Goal: Book appointment/travel/reservation

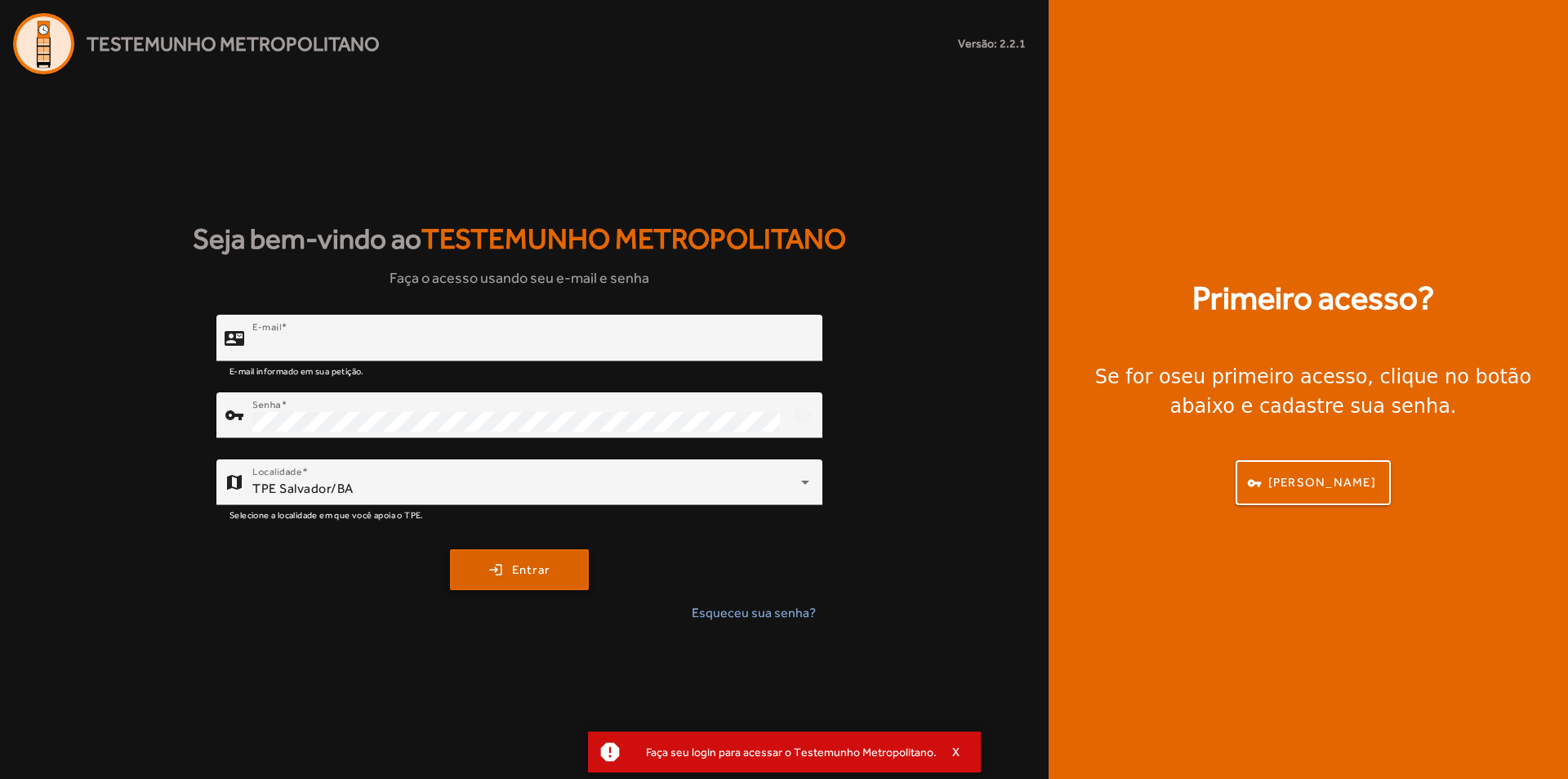
type input "**********"
click at [516, 582] on span "submit" at bounding box center [519, 569] width 136 height 39
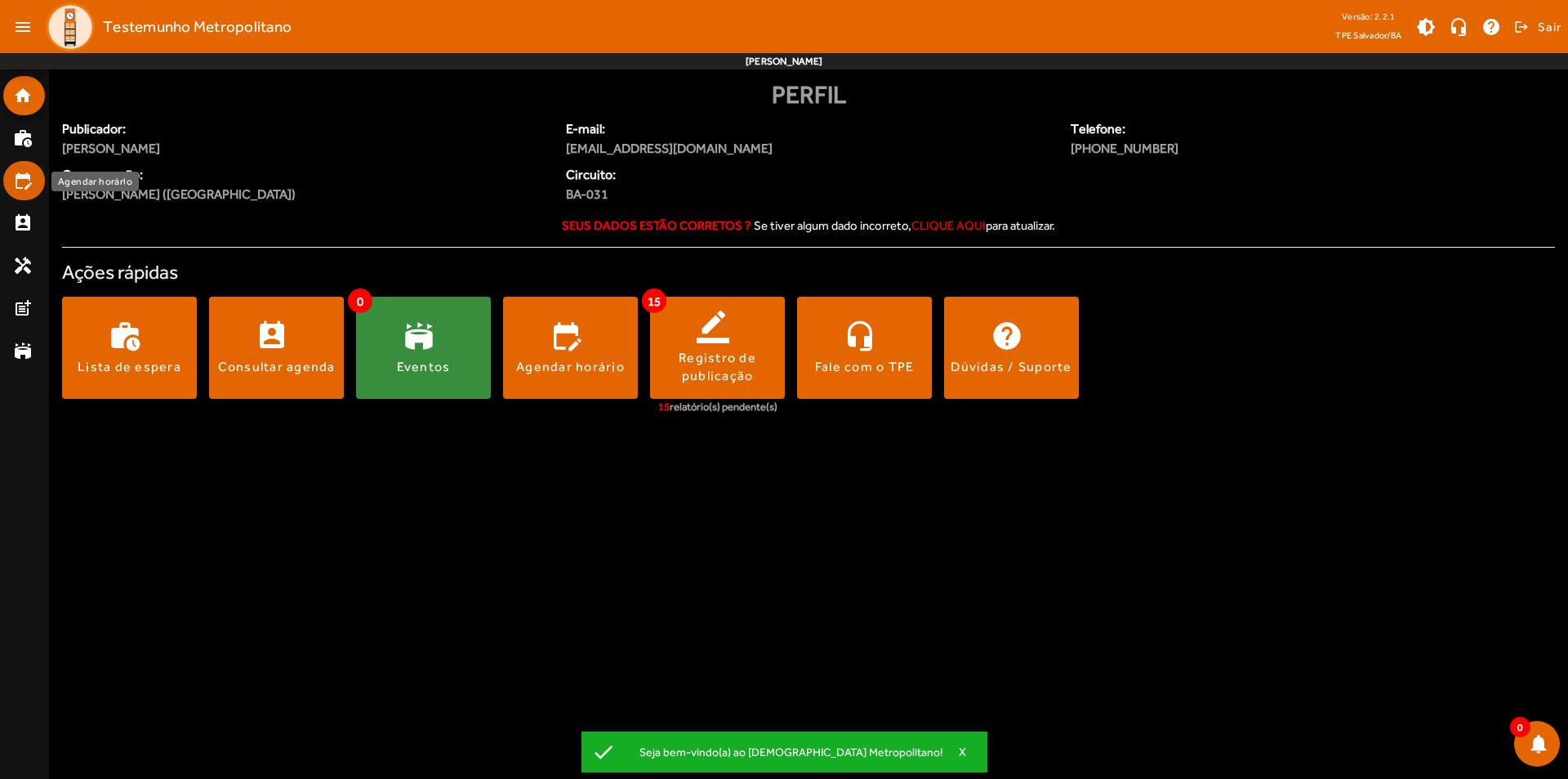
click at [27, 185] on mat-icon "edit_calendar" at bounding box center [23, 181] width 20 height 20
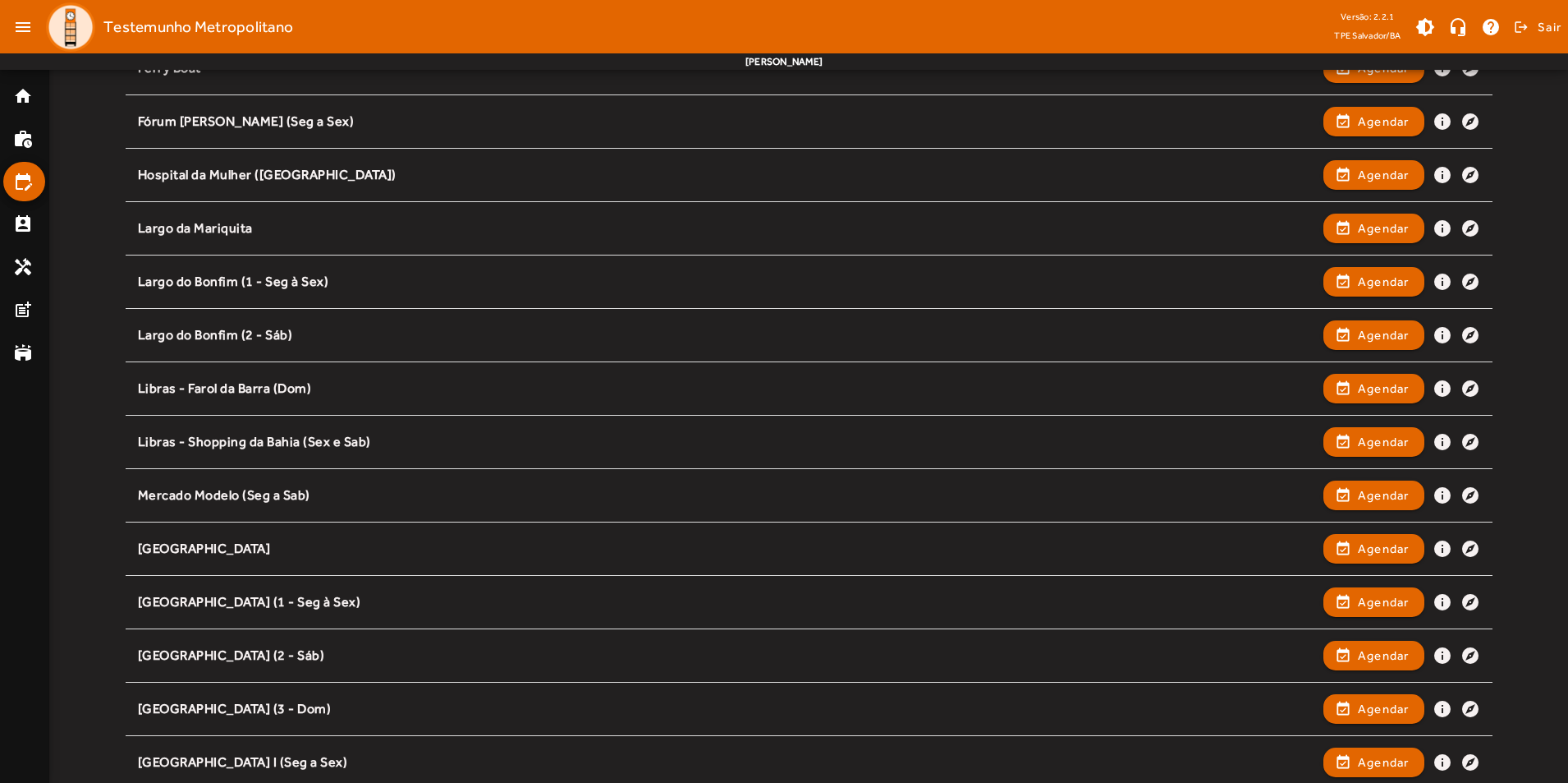
scroll to position [986, 0]
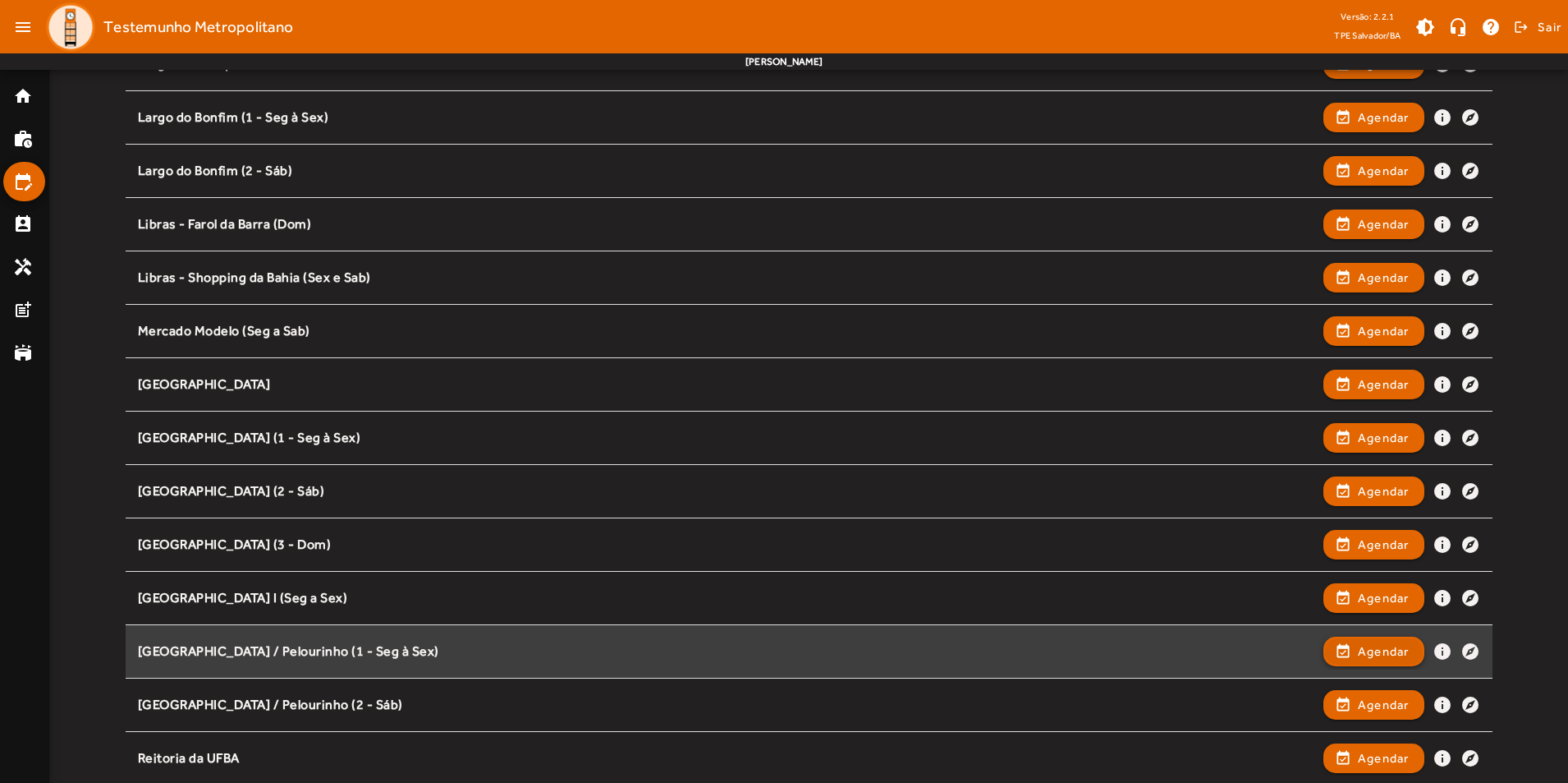
click at [1367, 660] on span "Agendar" at bounding box center [1384, 651] width 52 height 20
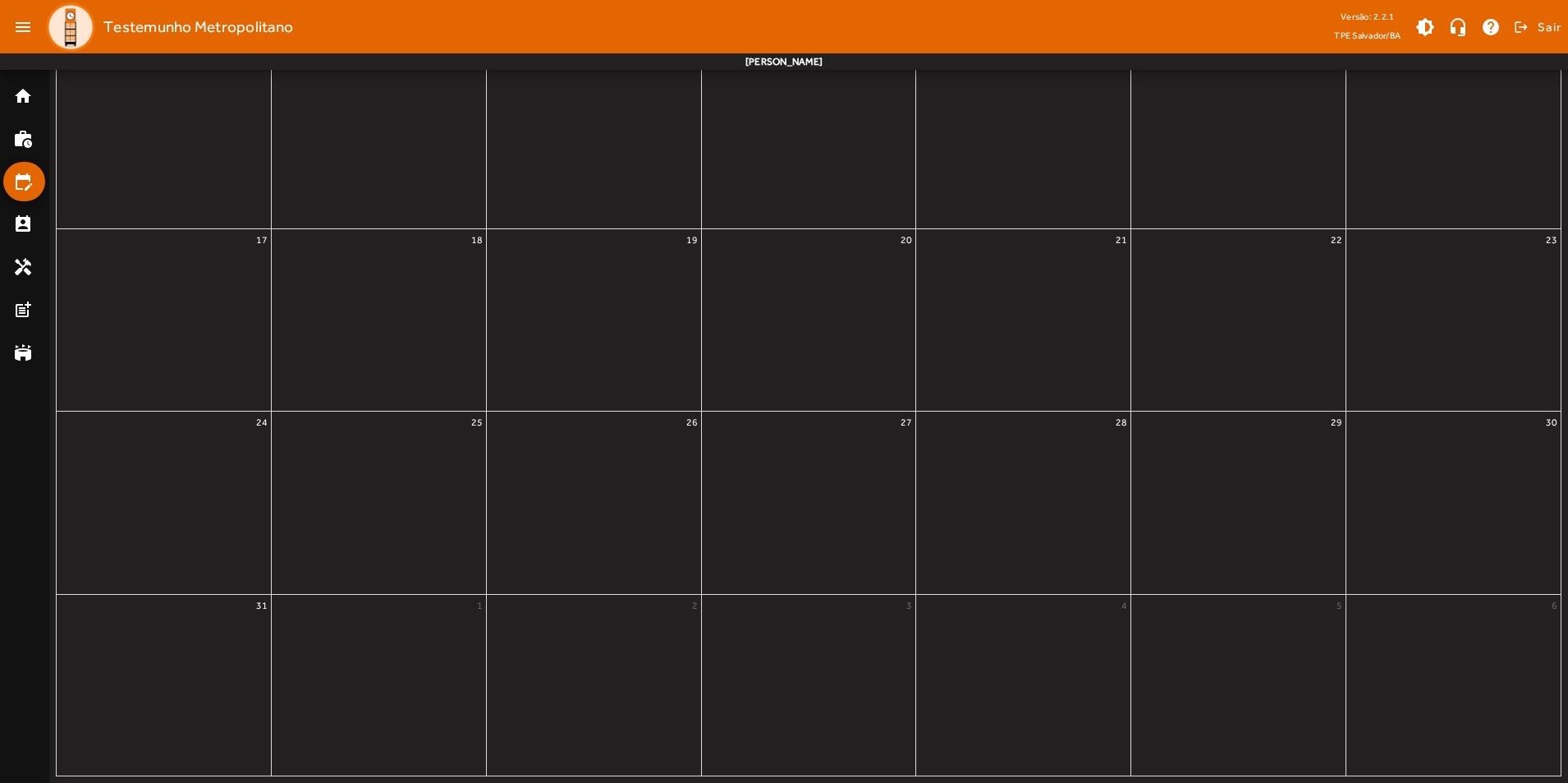
scroll to position [0, 0]
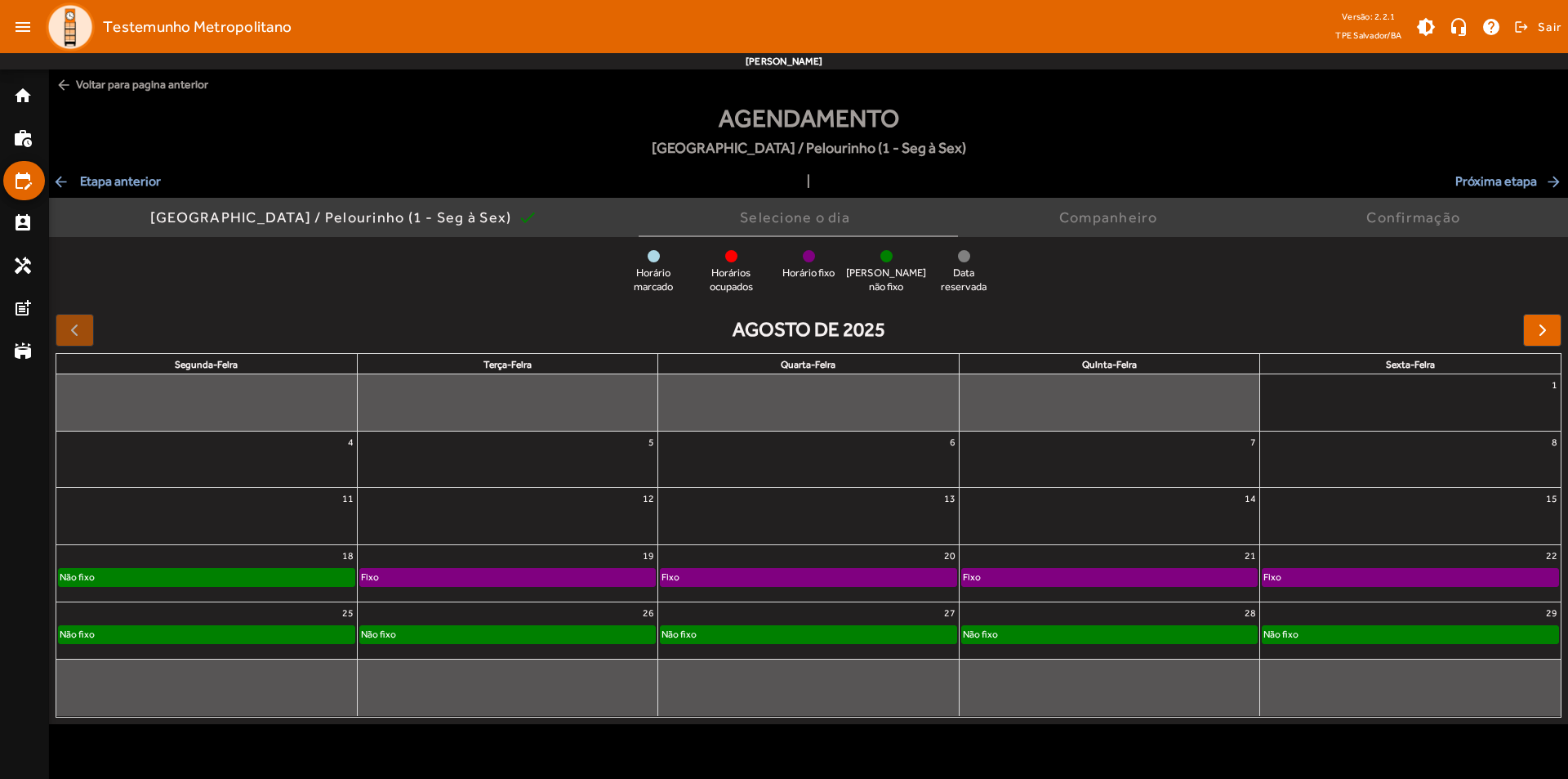
click at [287, 572] on div "Não fixo" at bounding box center [206, 576] width 296 height 16
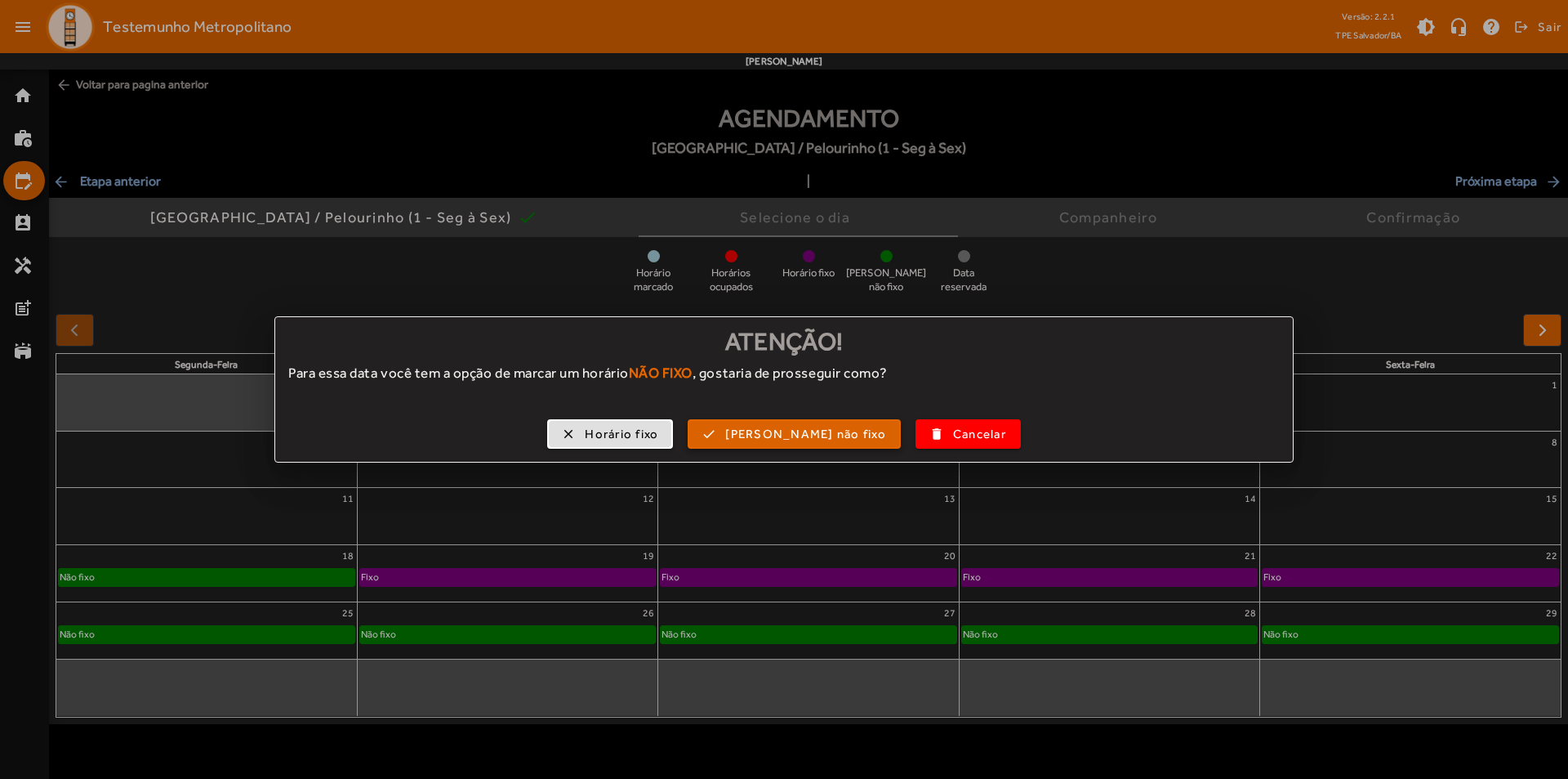
click at [778, 442] on span "[PERSON_NAME] não fixo" at bounding box center [805, 435] width 161 height 19
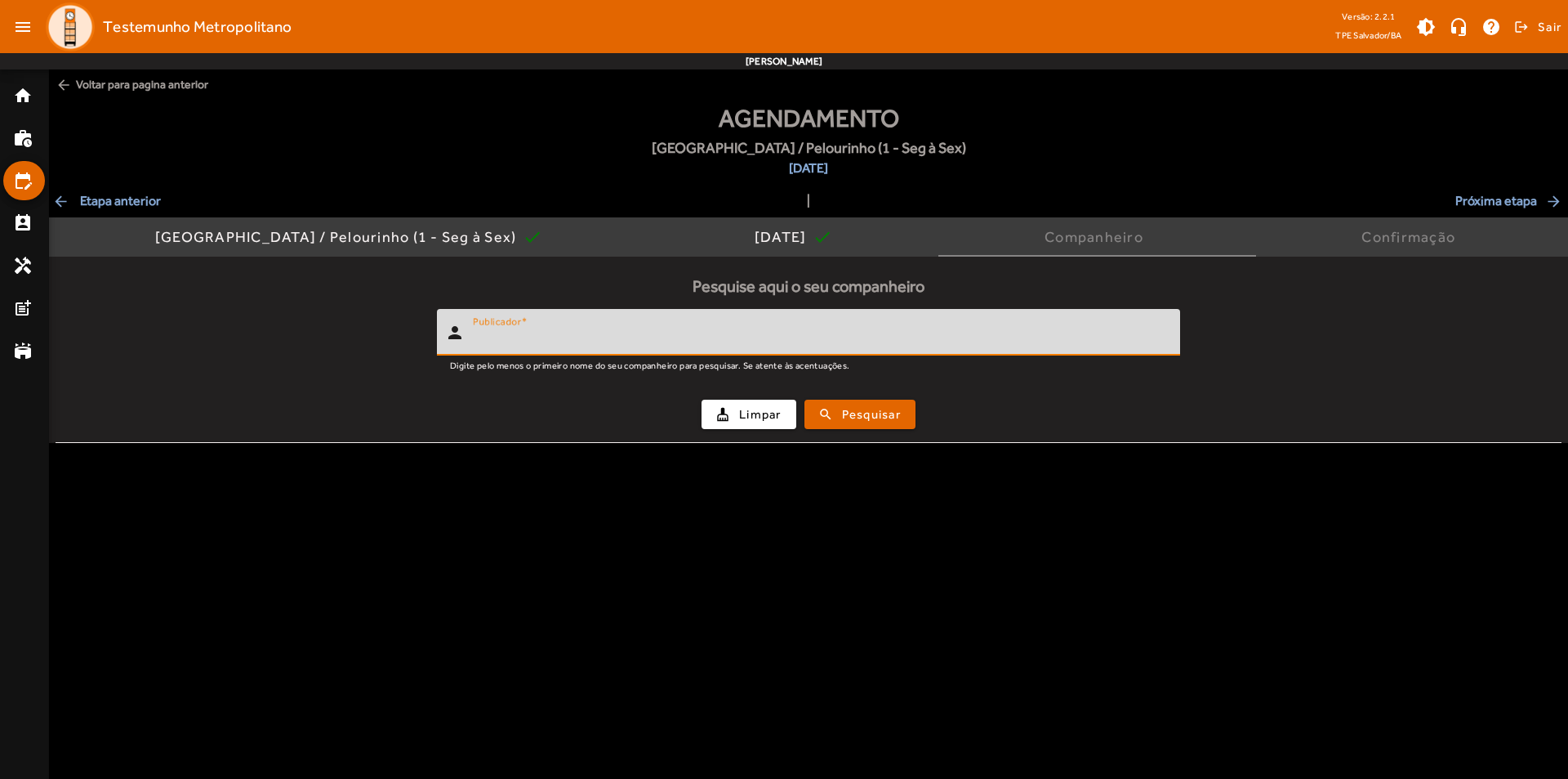
click at [561, 341] on input "Publicador" at bounding box center [820, 339] width 694 height 20
type input "******"
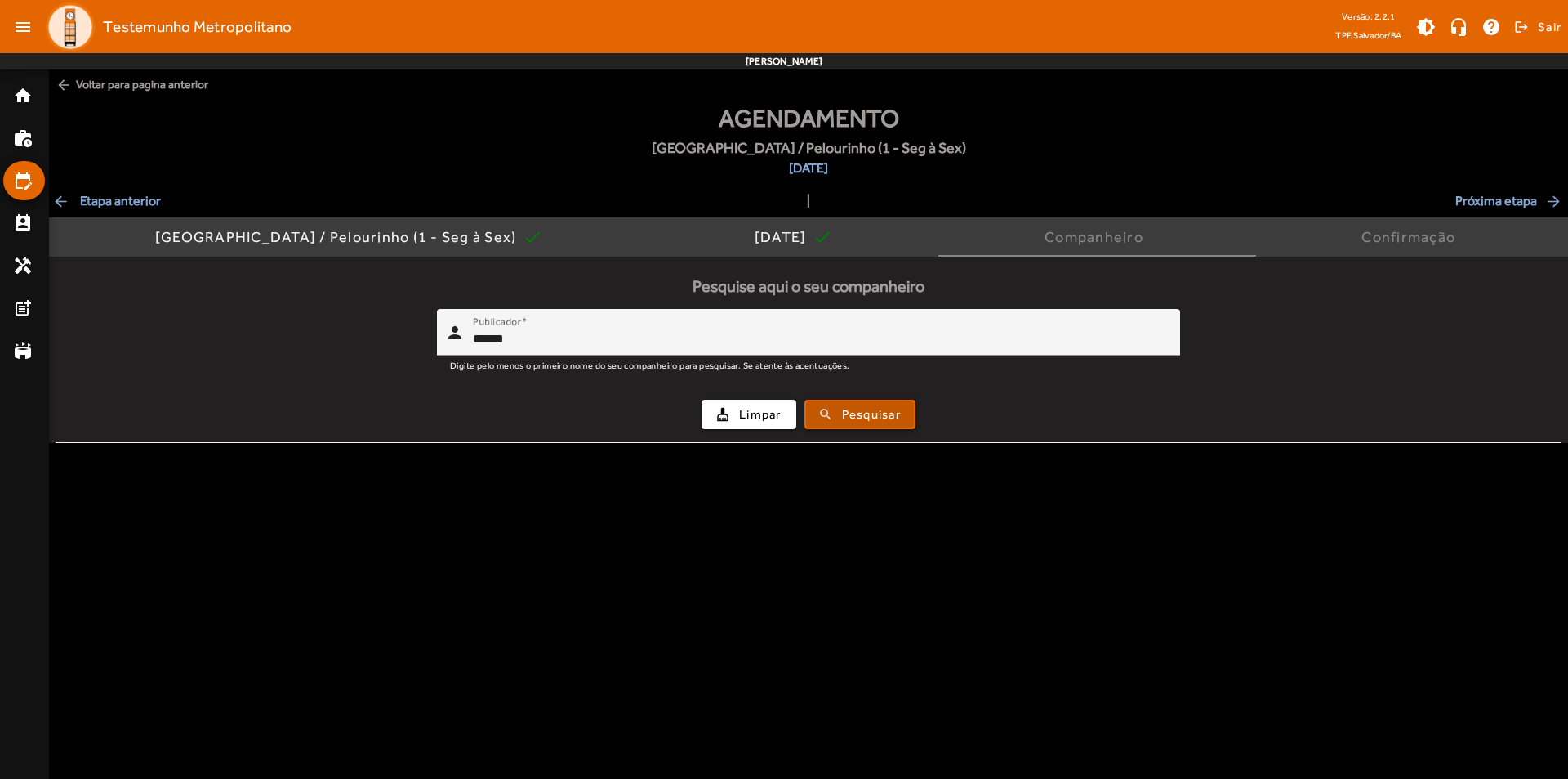
click at [855, 415] on span "Pesquisar" at bounding box center [872, 415] width 59 height 19
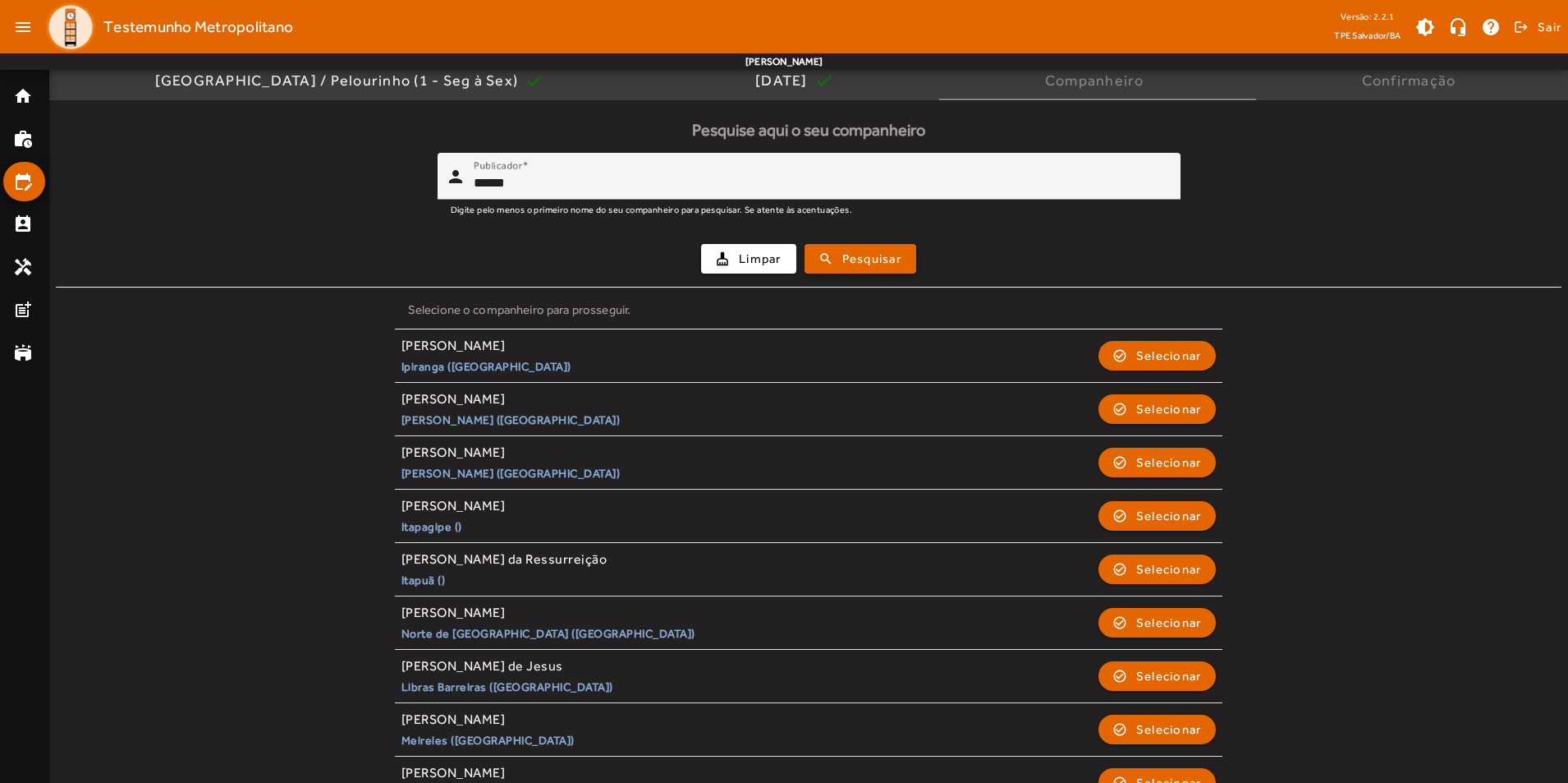
scroll to position [164, 0]
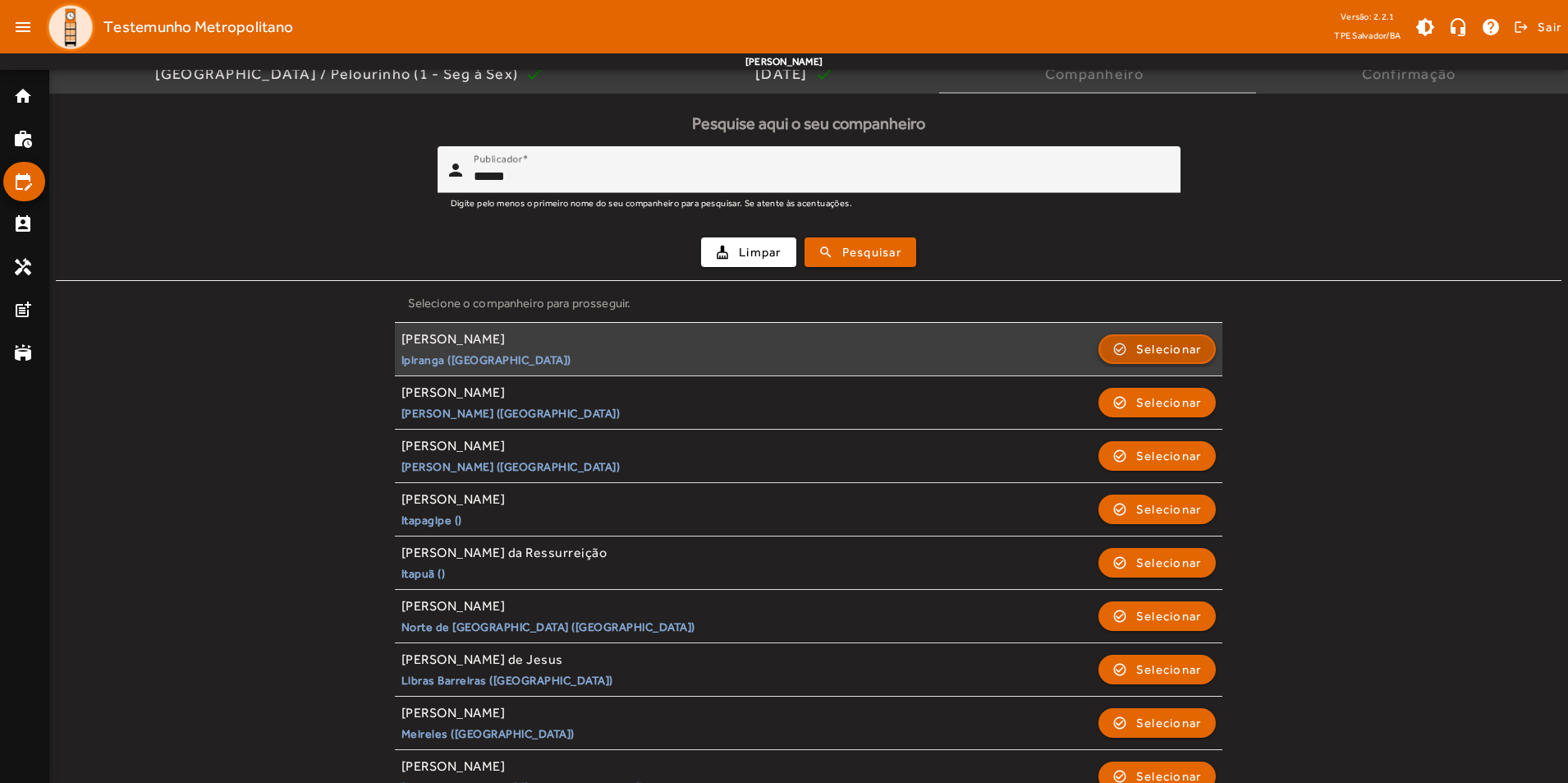
click at [1166, 342] on span "Selecionar" at bounding box center [1169, 349] width 66 height 20
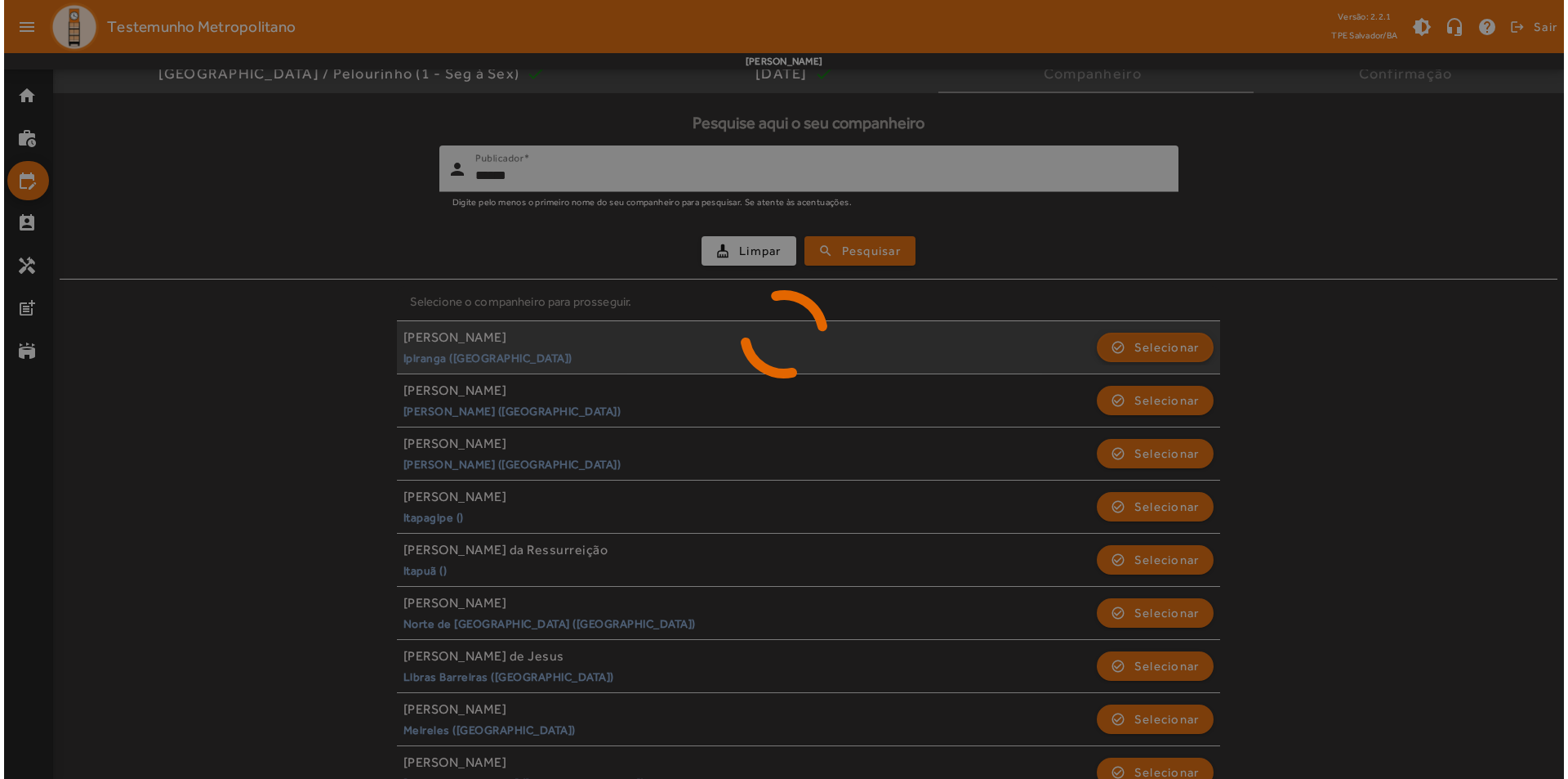
scroll to position [0, 0]
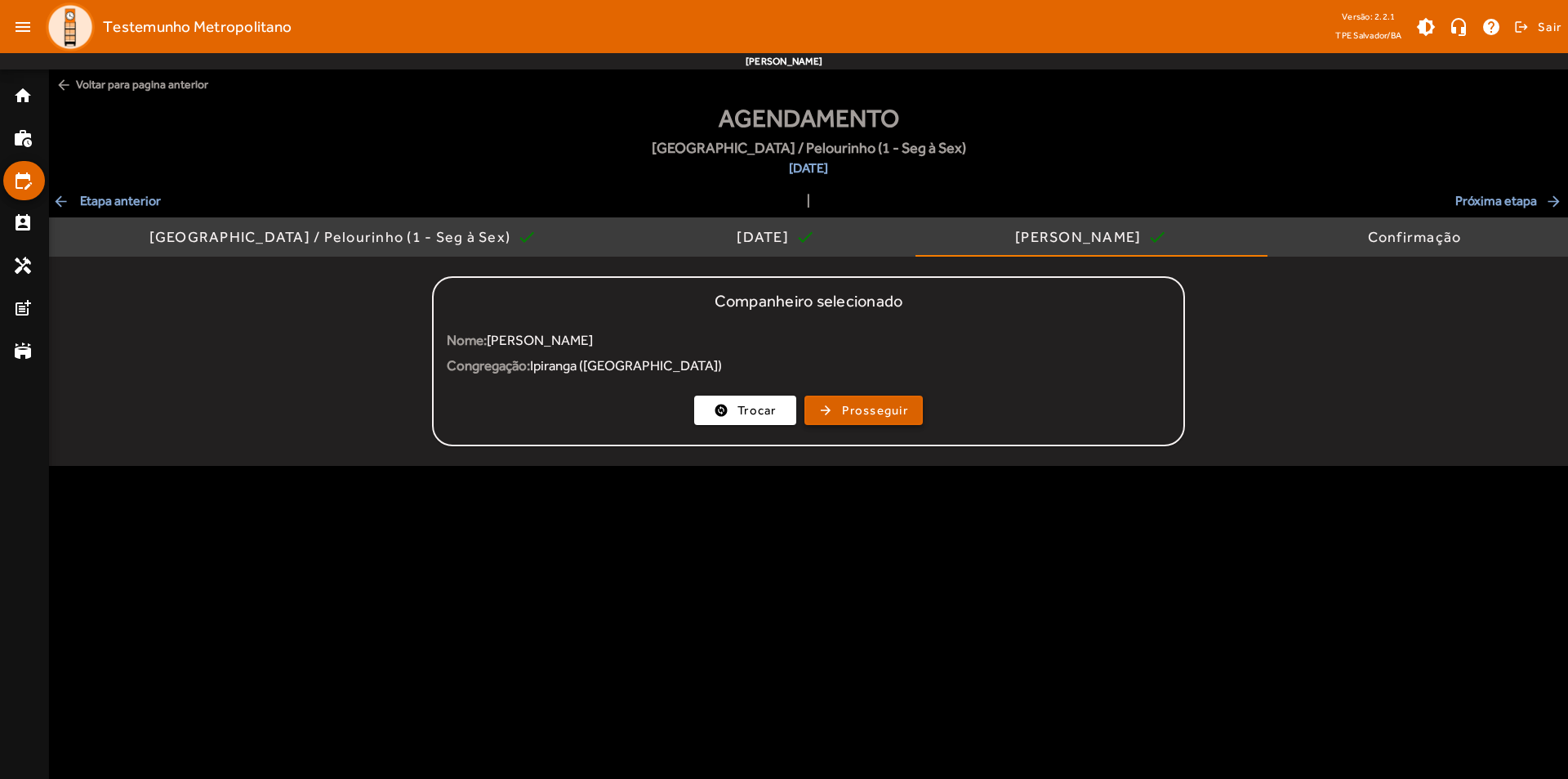
click at [845, 411] on span "Prosseguir" at bounding box center [876, 411] width 67 height 19
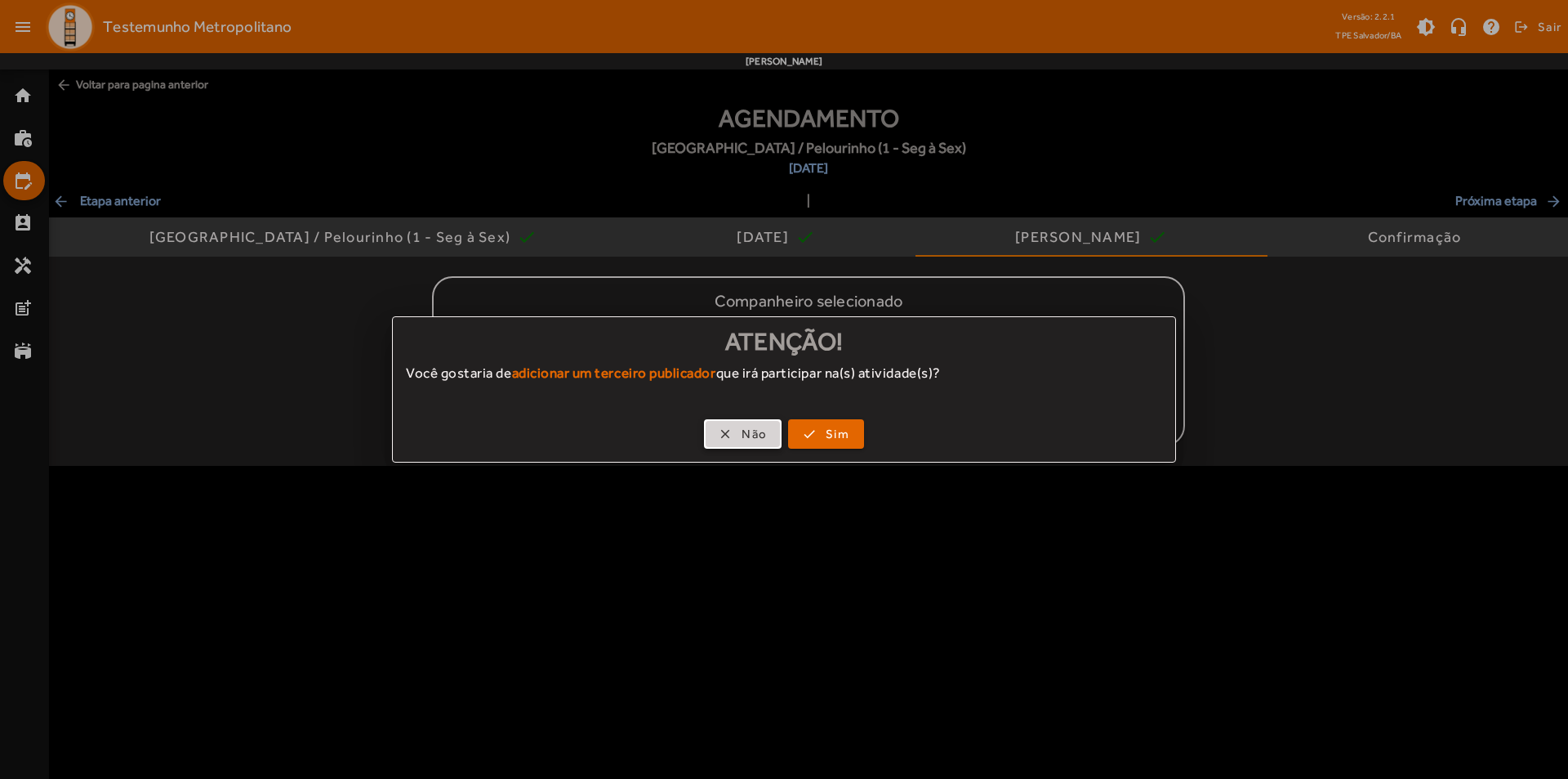
click at [739, 435] on span "button" at bounding box center [743, 434] width 74 height 39
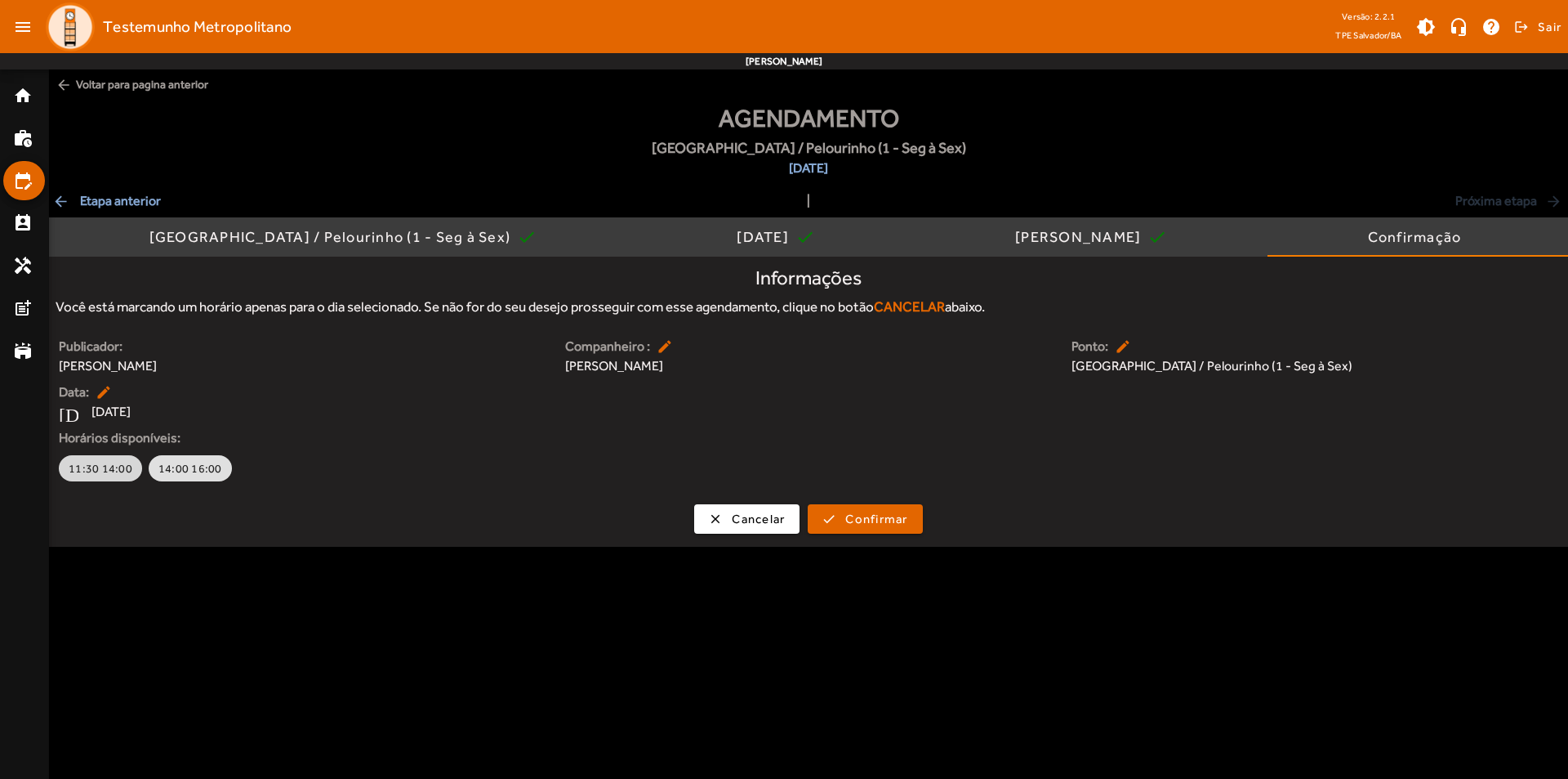
click at [113, 459] on button "11:30 14:00" at bounding box center [101, 468] width 84 height 26
click at [884, 509] on span "submit" at bounding box center [864, 518] width 111 height 39
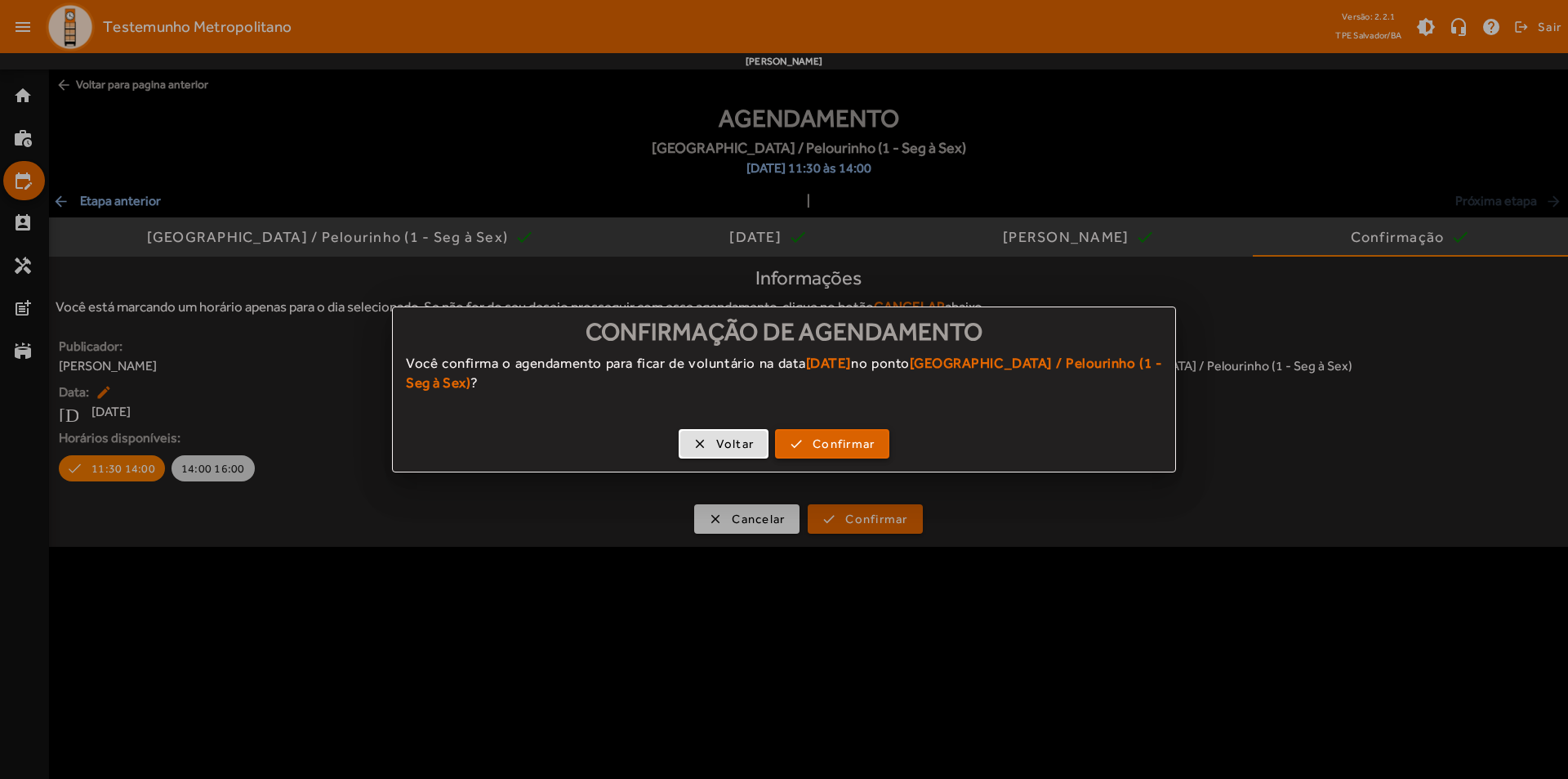
click at [855, 437] on span "Confirmar" at bounding box center [843, 444] width 62 height 19
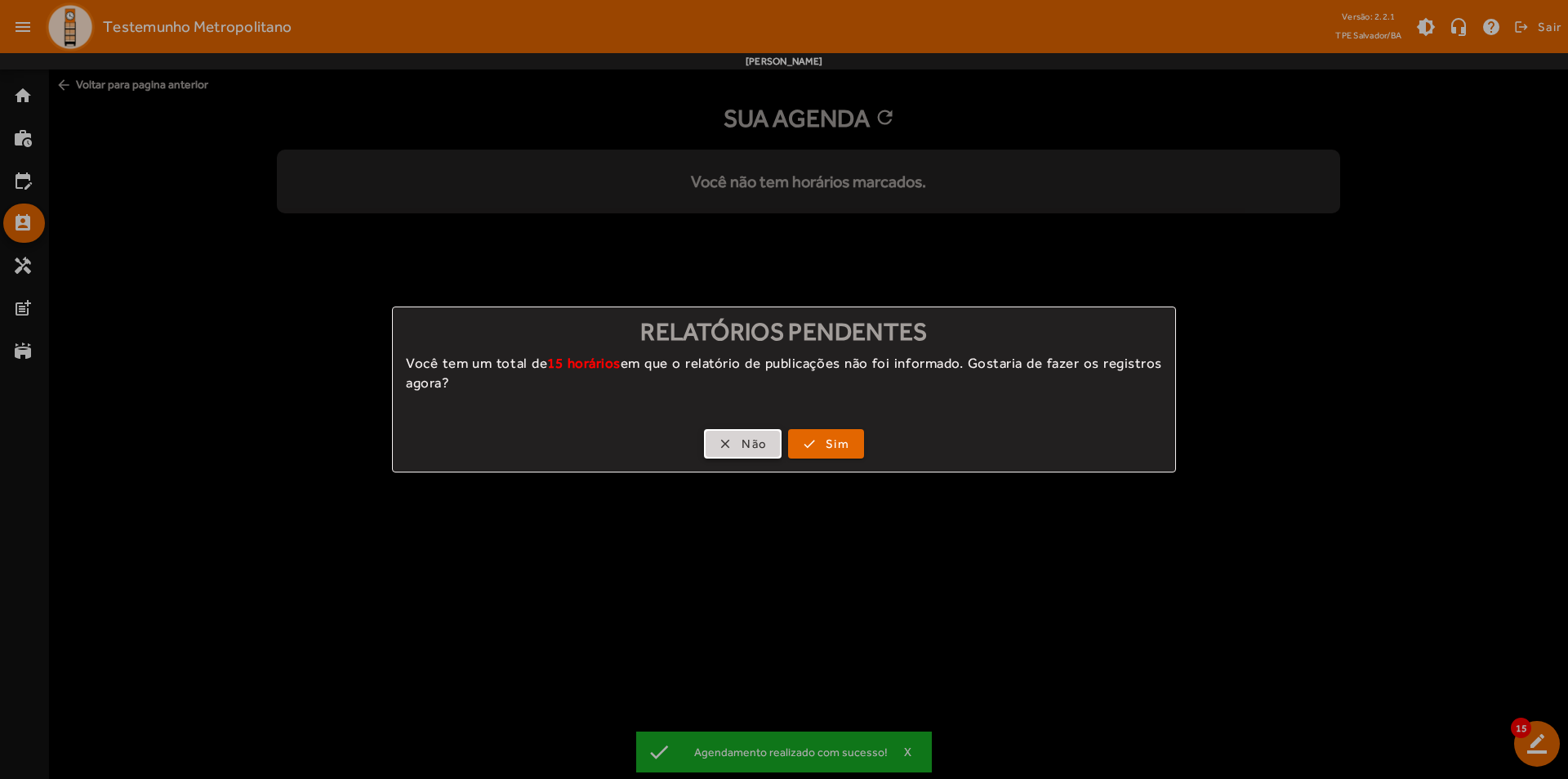
click at [717, 442] on span "button" at bounding box center [743, 443] width 74 height 39
